Goal: Task Accomplishment & Management: Use online tool/utility

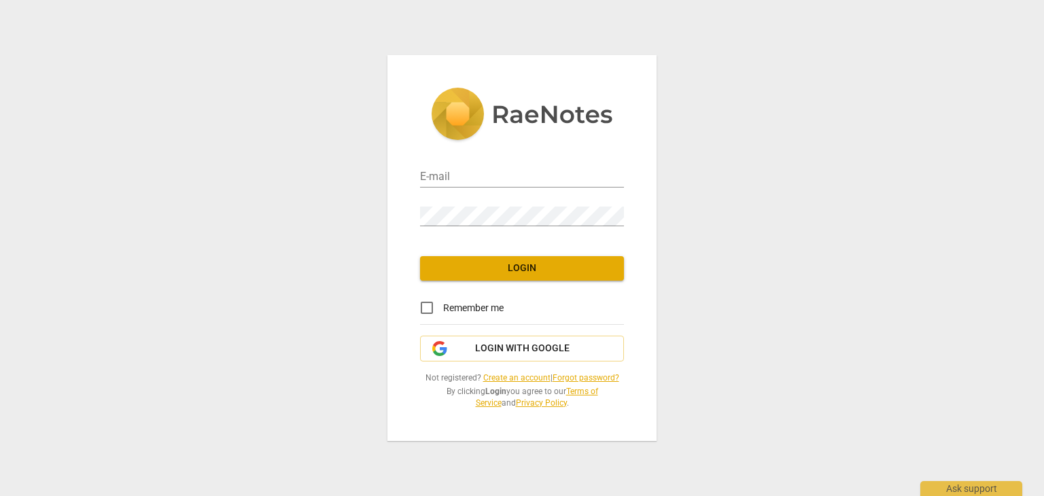
type input "[EMAIL_ADDRESS][DOMAIN_NAME]"
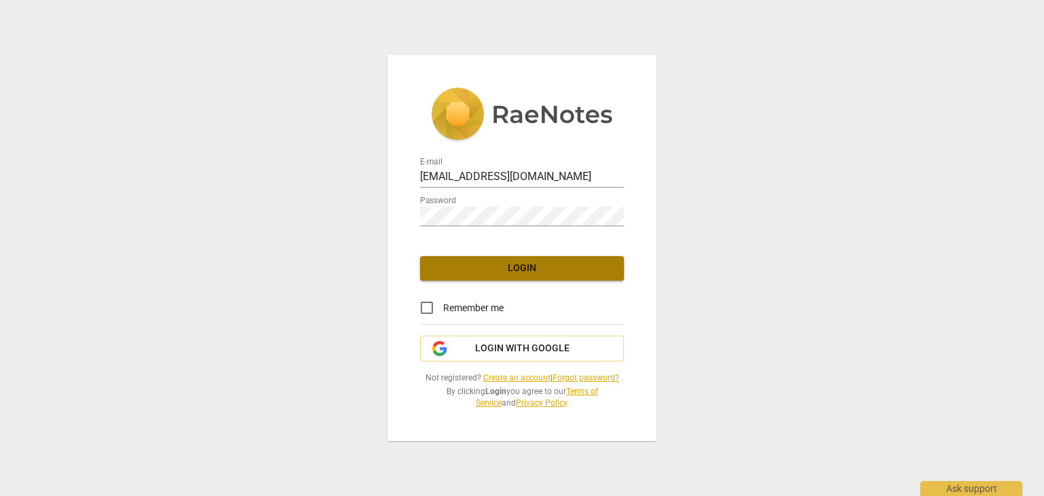
click at [539, 270] on span "Login" at bounding box center [522, 269] width 182 height 14
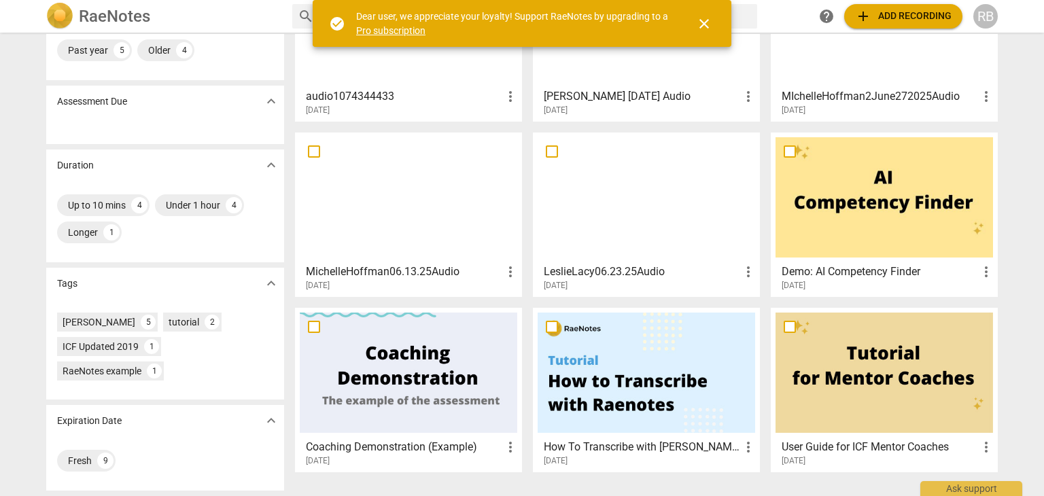
scroll to position [72, 0]
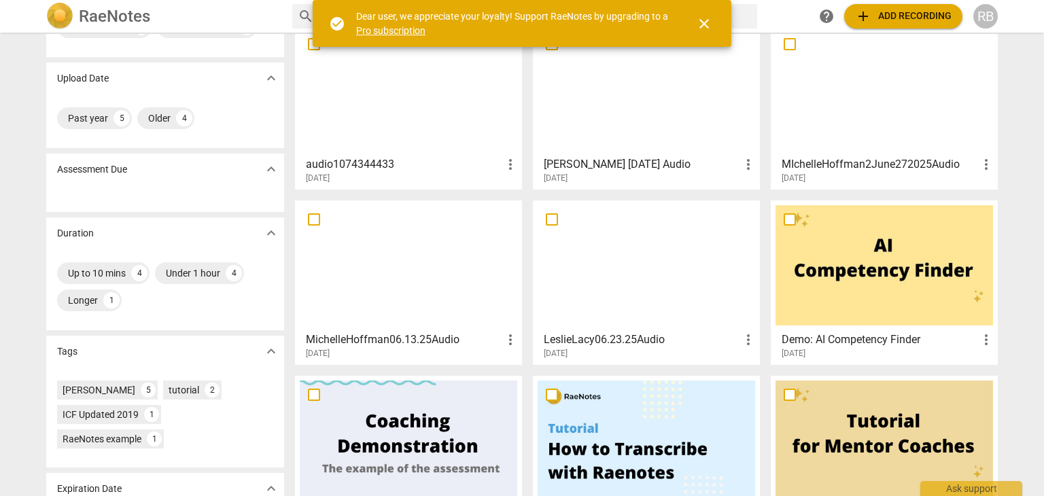
click at [422, 137] on div at bounding box center [408, 90] width 217 height 120
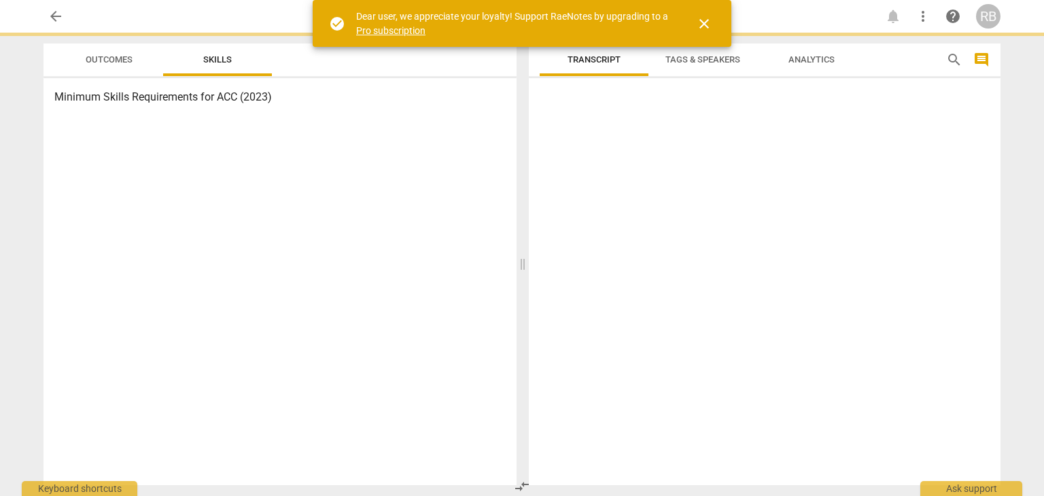
click at [422, 137] on div "Minimum Skills Requirements for ACC (2023)" at bounding box center [279, 281] width 473 height 407
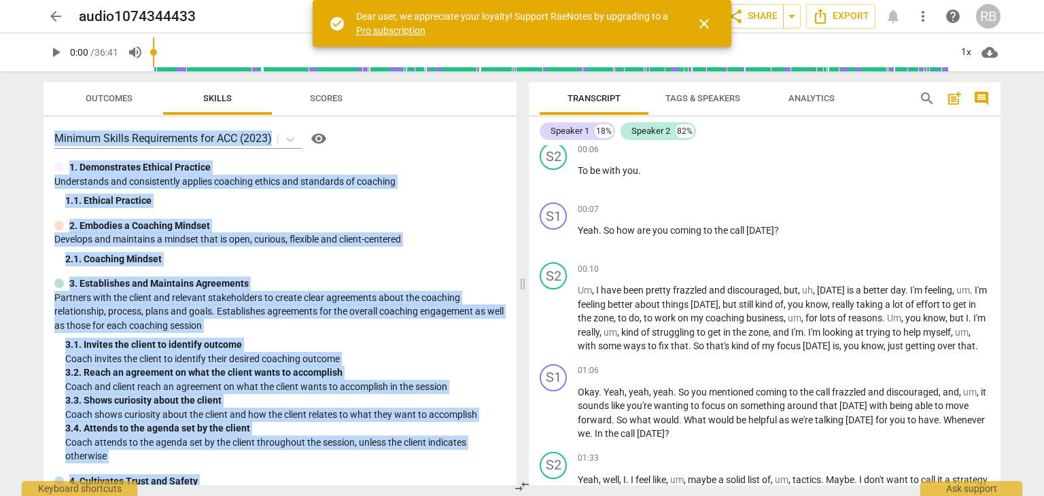
scroll to position [136, 0]
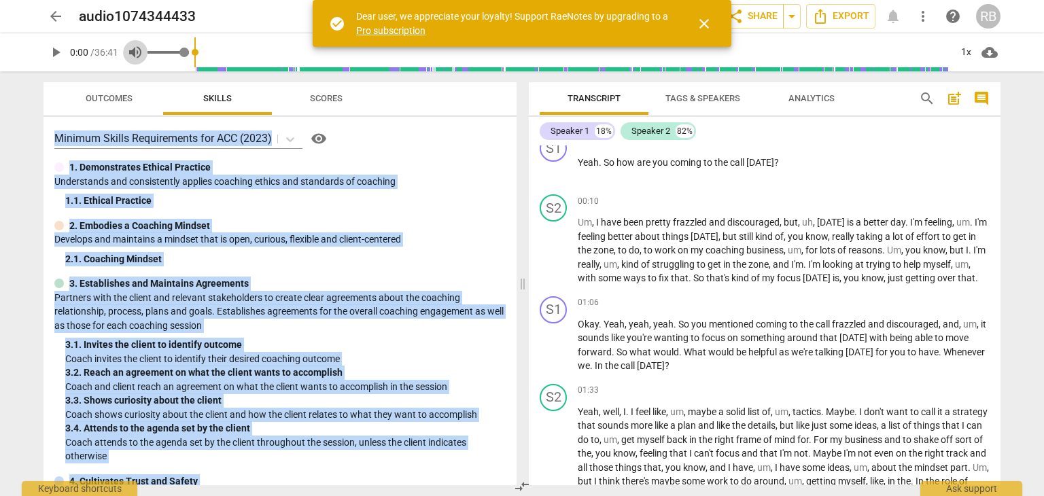
click at [138, 52] on span "volume_up" at bounding box center [135, 52] width 16 height 16
click at [138, 52] on span "volume_off" at bounding box center [135, 52] width 16 height 16
type input "1"
click at [54, 52] on span "play_arrow" at bounding box center [56, 52] width 16 height 16
type input "41"
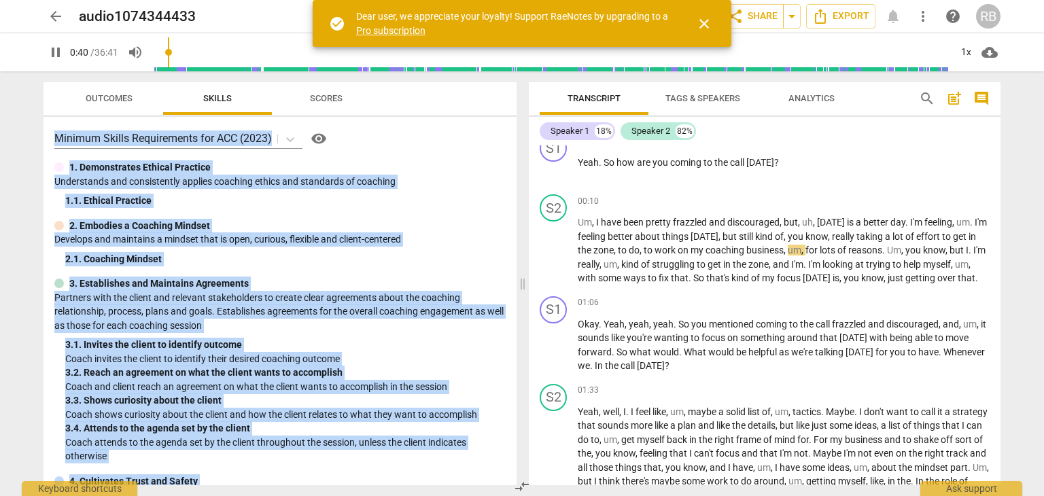
click at [383, 31] on link "Pro subscription" at bounding box center [390, 30] width 69 height 11
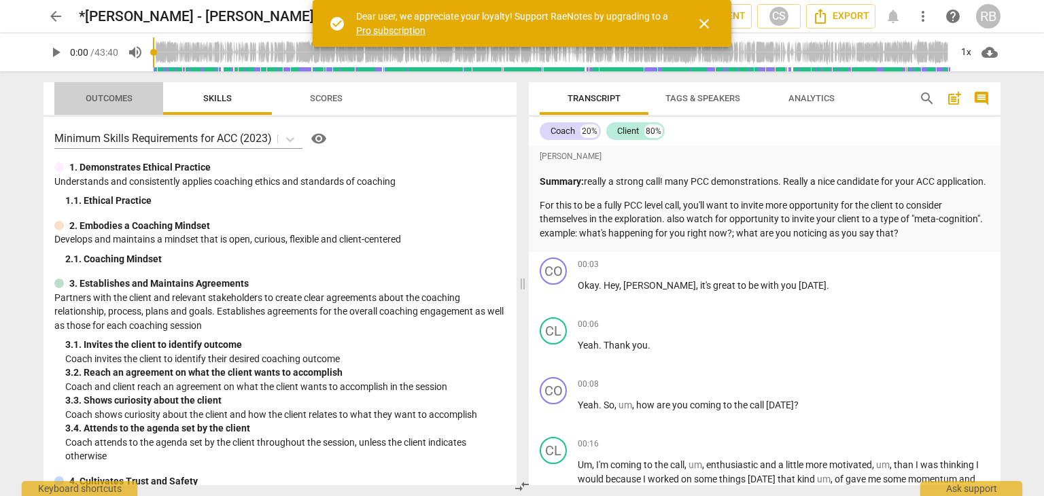
click at [111, 96] on span "Outcomes" at bounding box center [109, 98] width 47 height 10
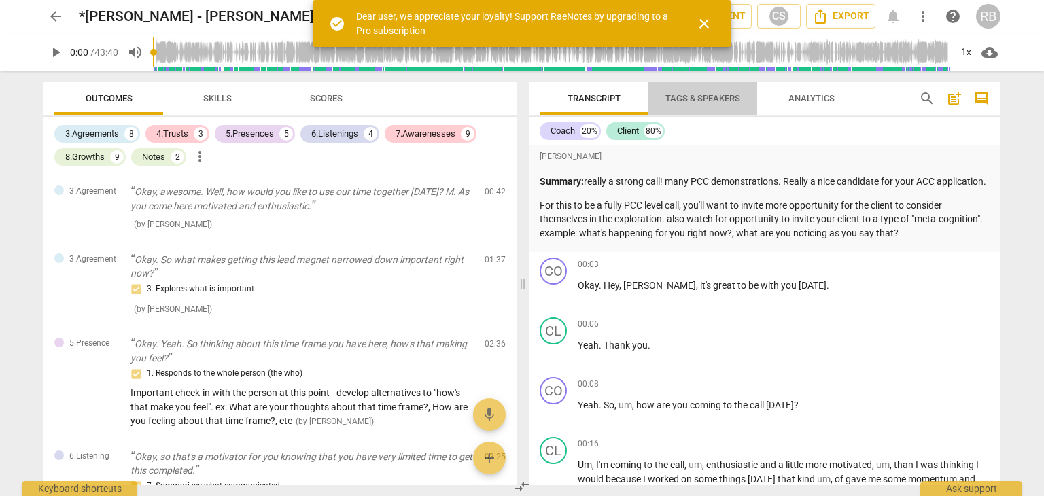
click at [701, 90] on span "Tags & Speakers" at bounding box center [702, 99] width 107 height 18
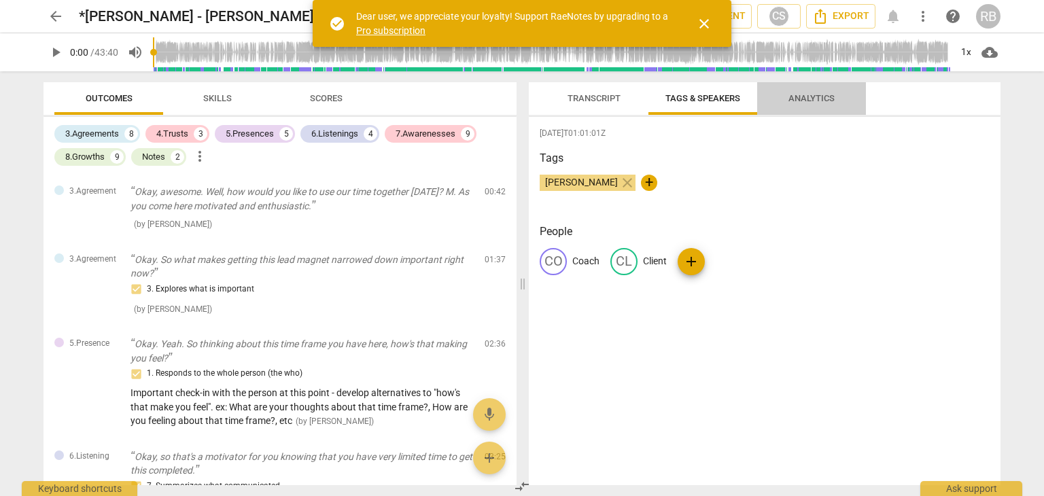
click at [817, 99] on span "Analytics" at bounding box center [811, 98] width 46 height 10
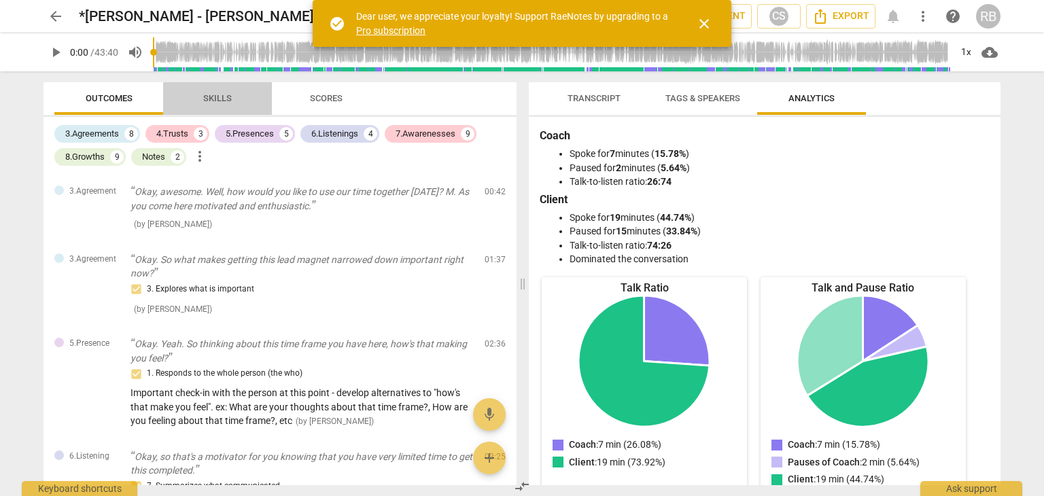
click at [222, 99] on span "Skills" at bounding box center [217, 98] width 29 height 10
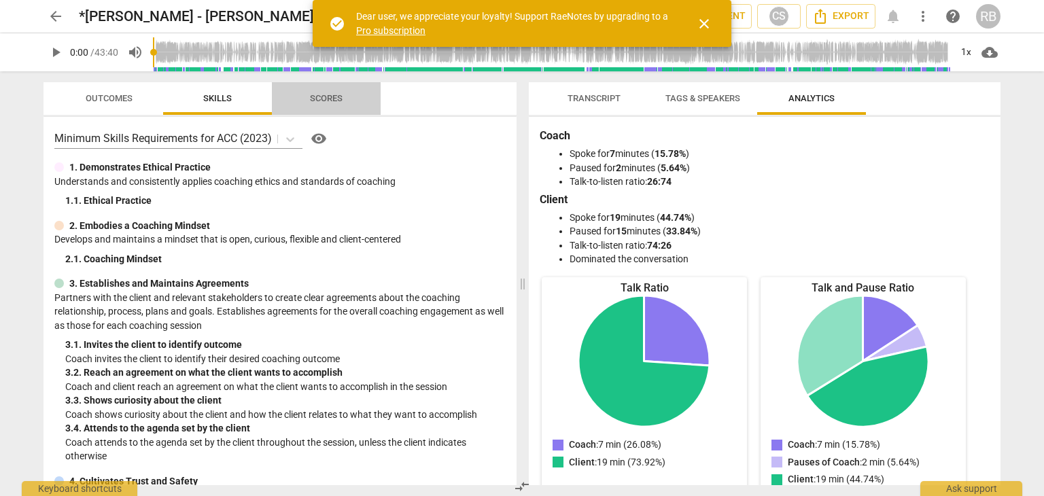
click at [321, 99] on span "Scores" at bounding box center [326, 98] width 33 height 10
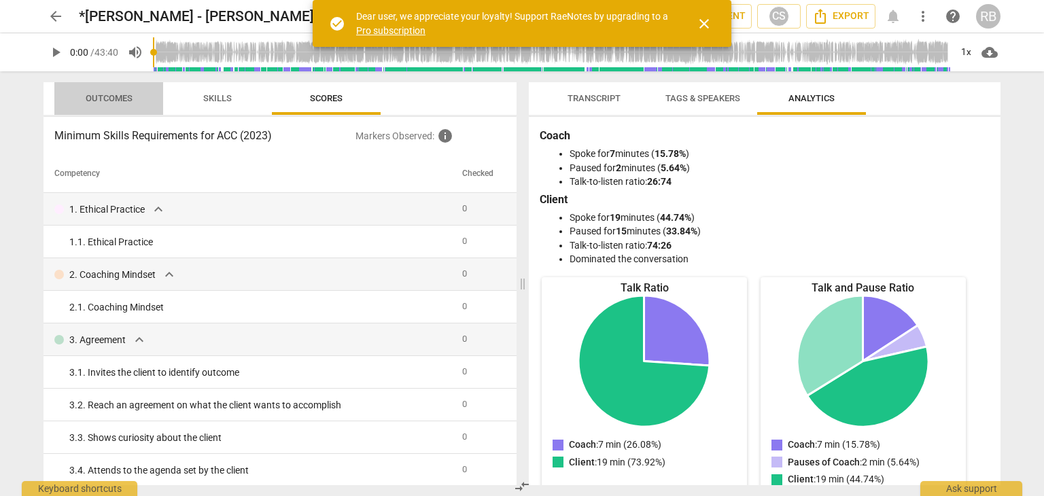
click at [131, 106] on span "Outcomes" at bounding box center [108, 99] width 79 height 18
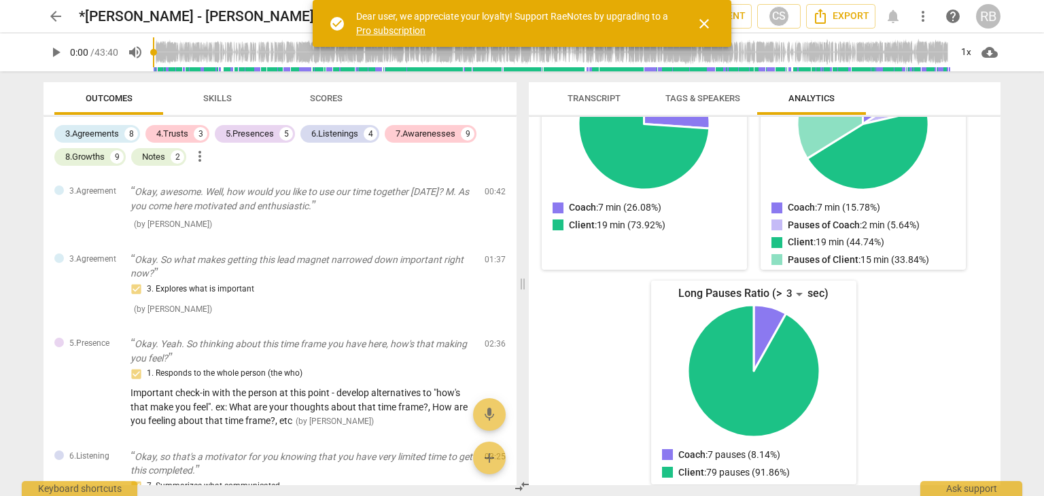
scroll to position [247, 0]
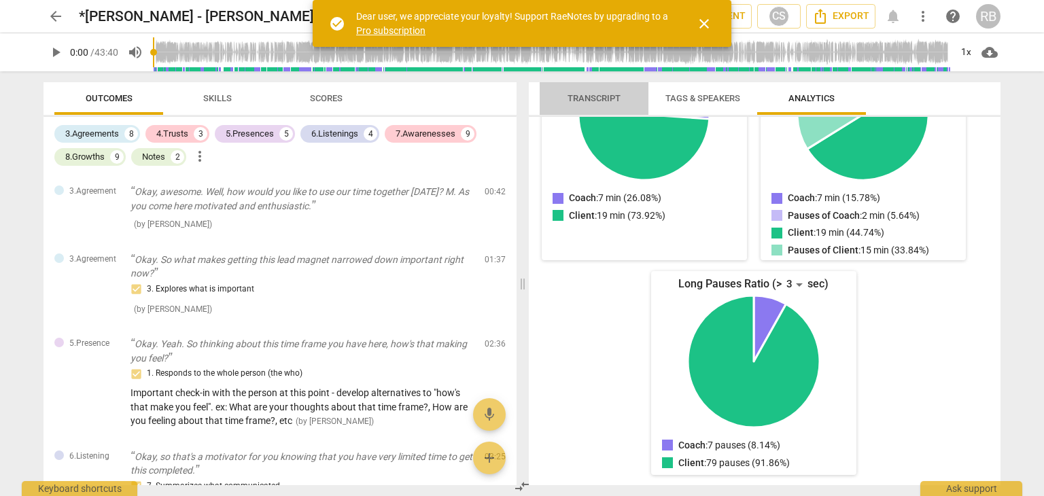
click at [580, 97] on span "Transcript" at bounding box center [593, 98] width 53 height 10
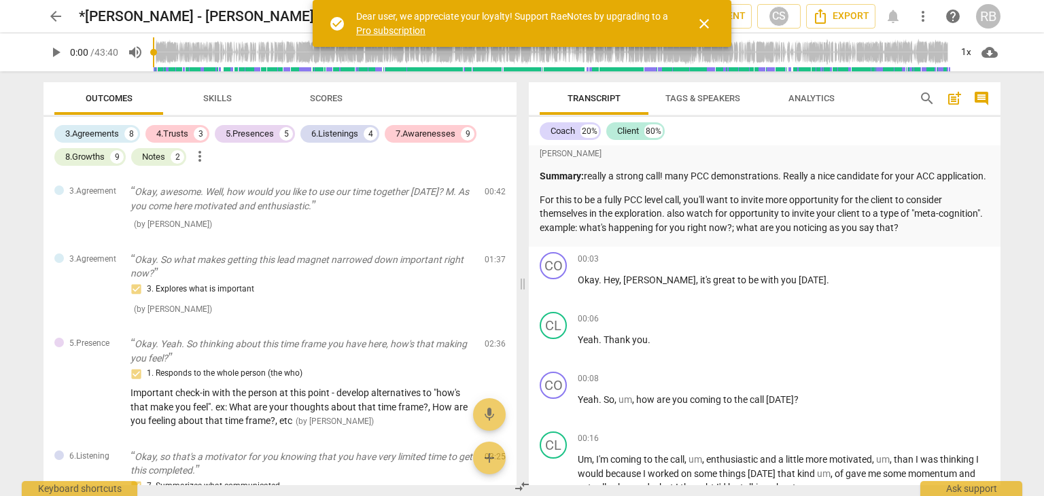
scroll to position [0, 0]
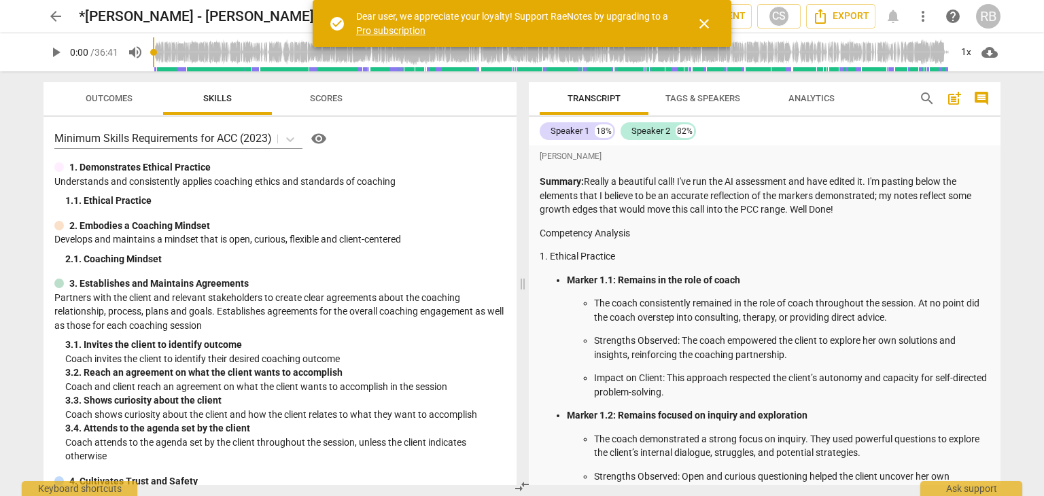
scroll to position [68, 0]
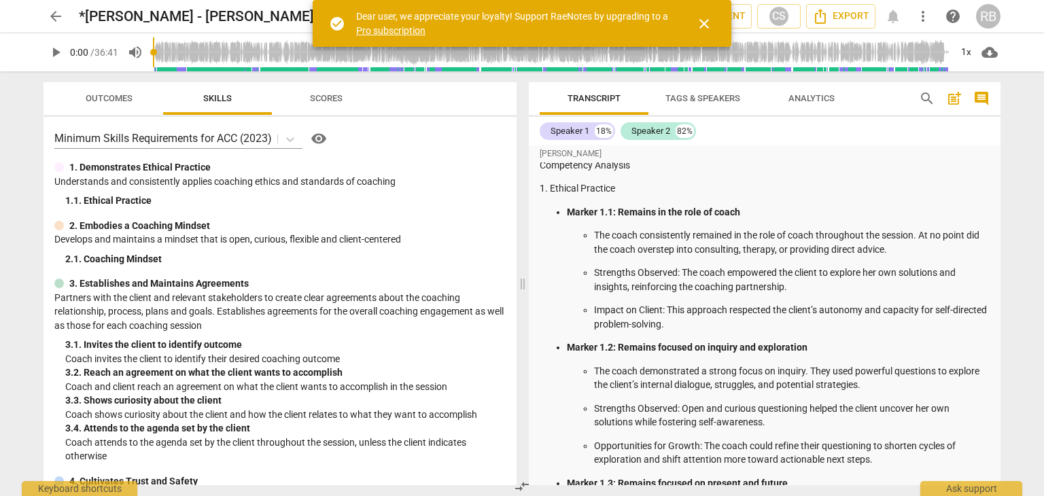
click at [125, 94] on span "Outcomes" at bounding box center [109, 98] width 47 height 10
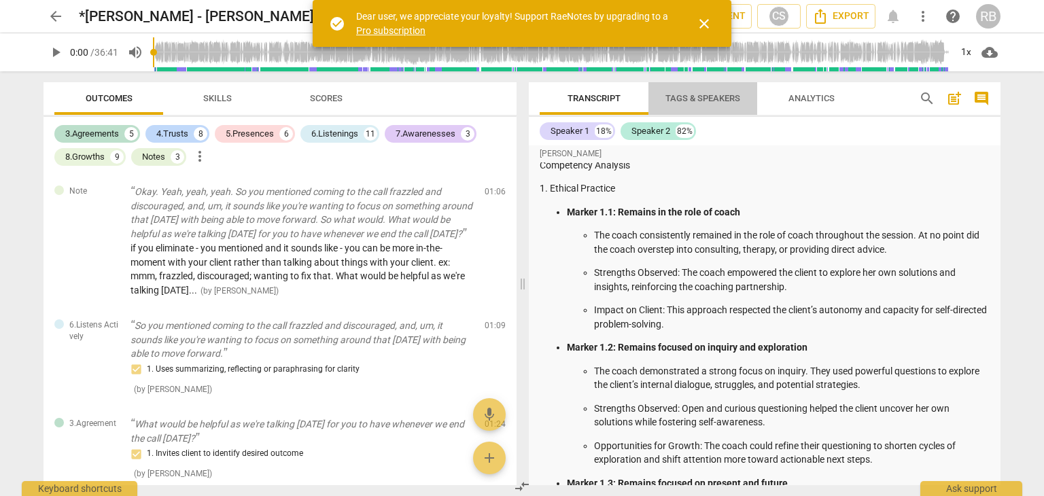
click at [696, 97] on span "Tags & Speakers" at bounding box center [702, 98] width 75 height 10
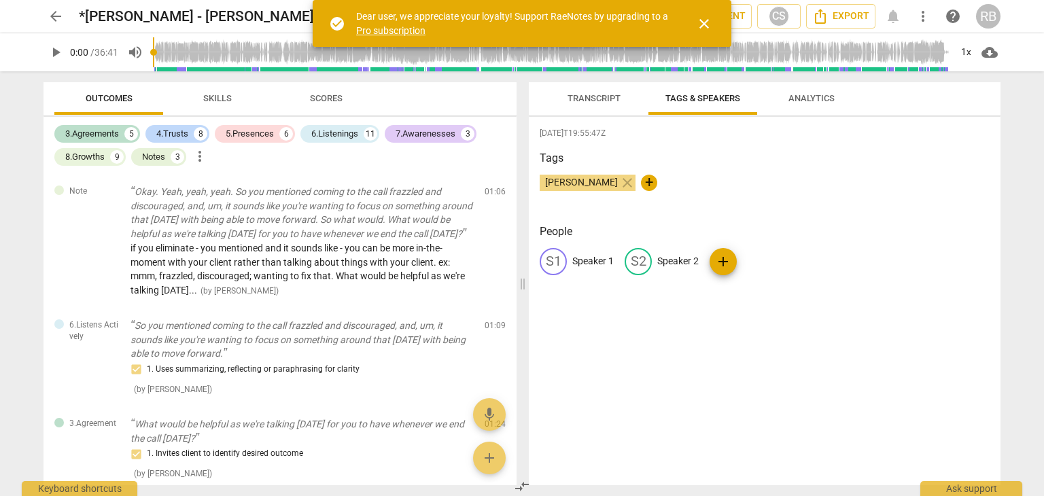
click at [675, 263] on p "Speaker 2" at bounding box center [677, 261] width 41 height 14
type input "Client"
click at [601, 260] on p "Speaker 1" at bounding box center [592, 261] width 41 height 14
type input "Coach"
click at [689, 315] on div "2025-08-15T19:55:47Z Tags Cindy Schmelzenbach close + People edit Coach delete …" at bounding box center [765, 301] width 472 height 368
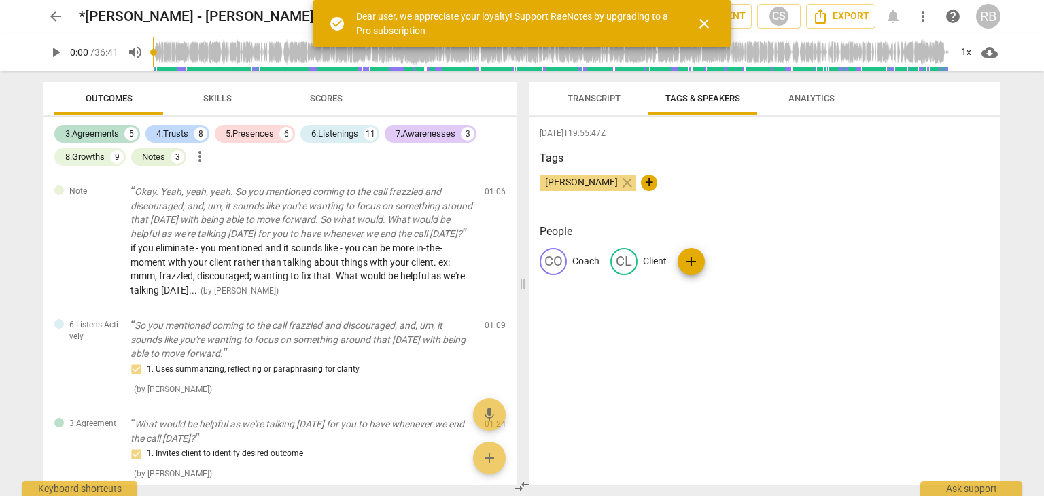
click at [605, 97] on span "Transcript" at bounding box center [593, 98] width 53 height 10
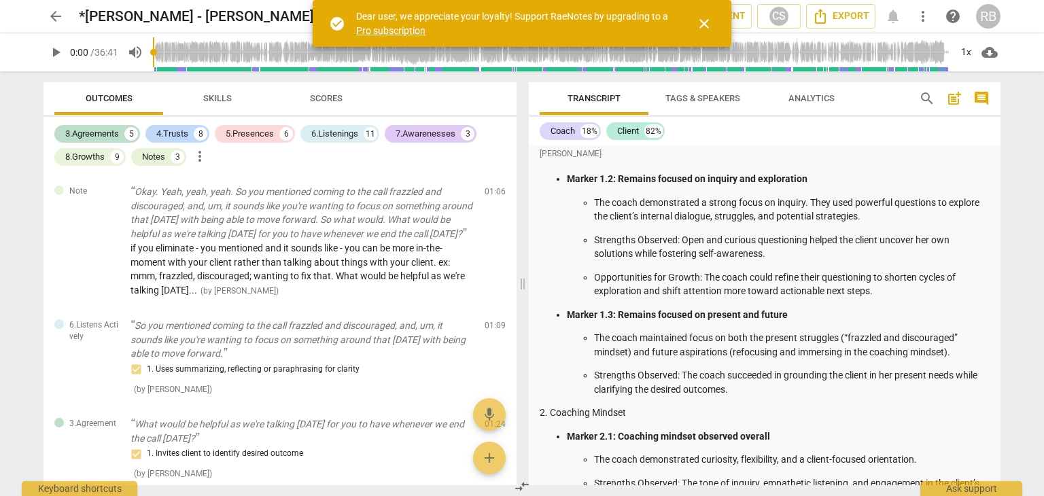
scroll to position [0, 0]
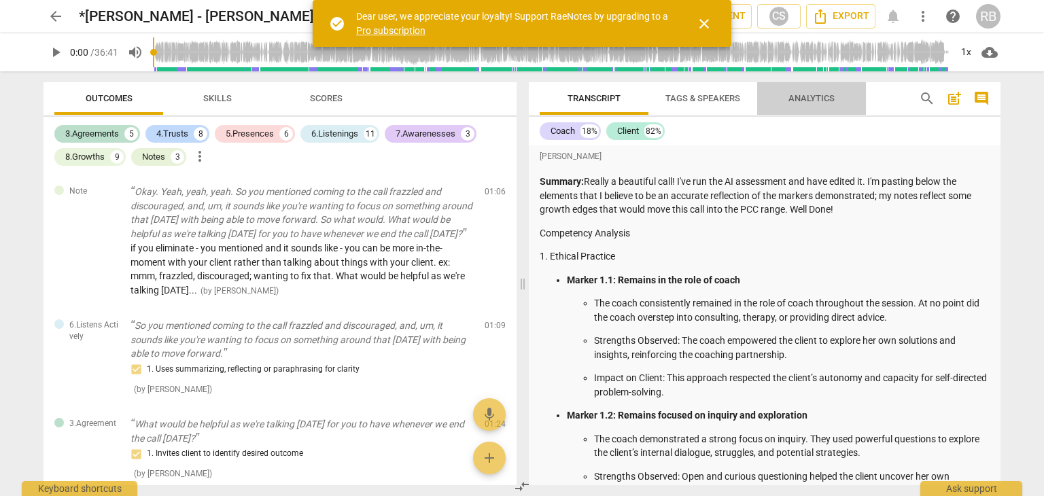
click at [806, 97] on span "Analytics" at bounding box center [811, 98] width 46 height 10
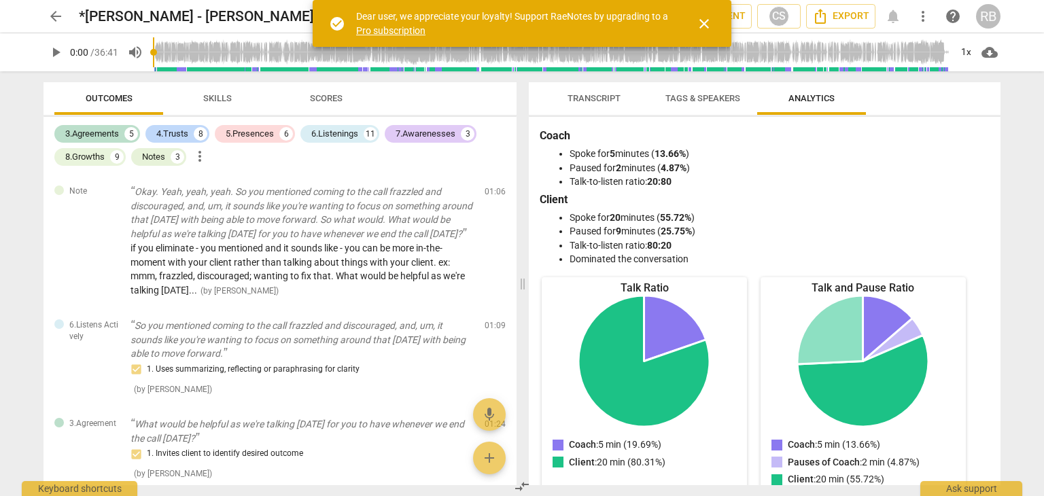
click at [682, 101] on span "Tags & Speakers" at bounding box center [702, 98] width 75 height 10
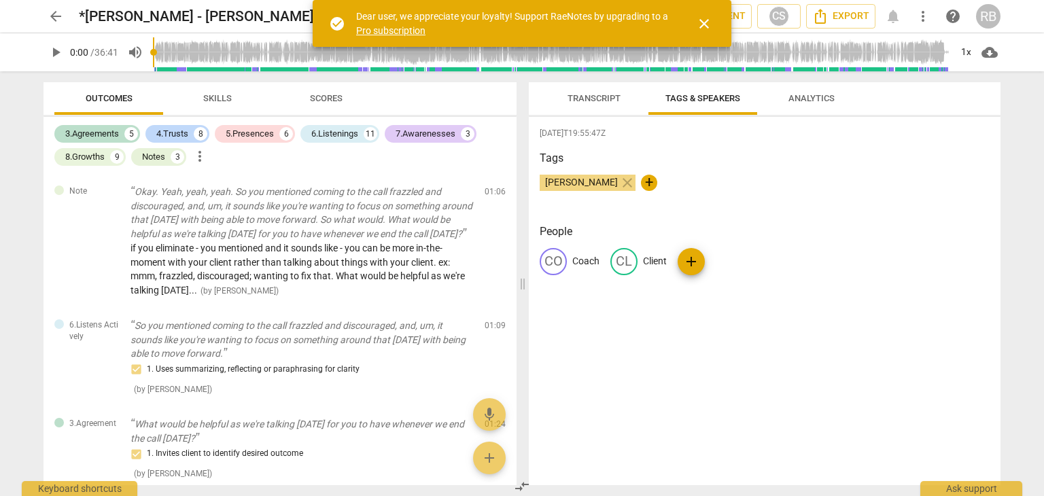
click at [609, 98] on span "Transcript" at bounding box center [593, 98] width 53 height 10
